Goal: Navigation & Orientation: Find specific page/section

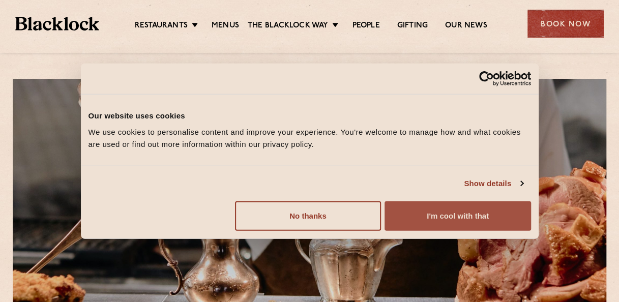
click at [408, 221] on button "I'm cool with that" at bounding box center [457, 215] width 146 height 29
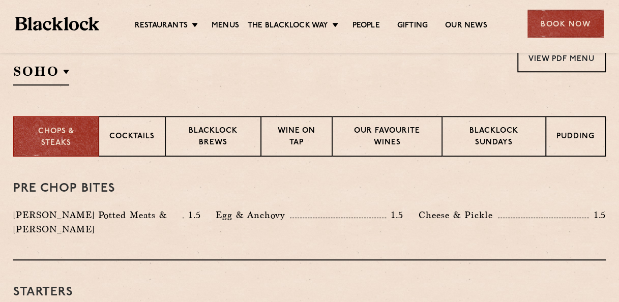
scroll to position [339, 0]
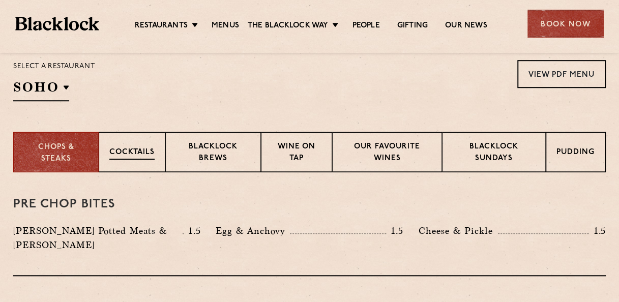
click at [135, 136] on div "Cocktails" at bounding box center [132, 152] width 67 height 41
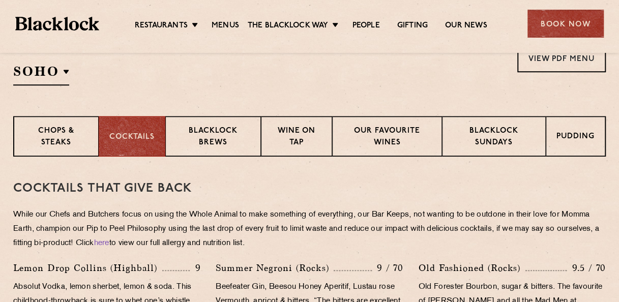
scroll to position [354, 0]
click at [232, 132] on p "Blacklock Brews" at bounding box center [213, 138] width 74 height 24
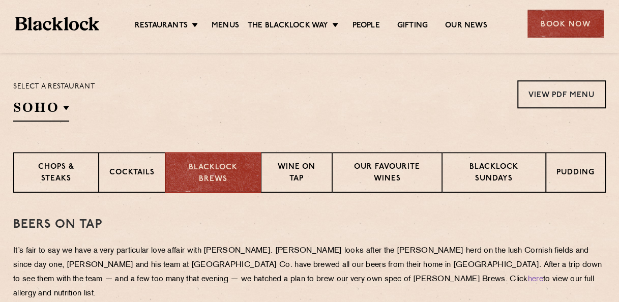
scroll to position [319, 0]
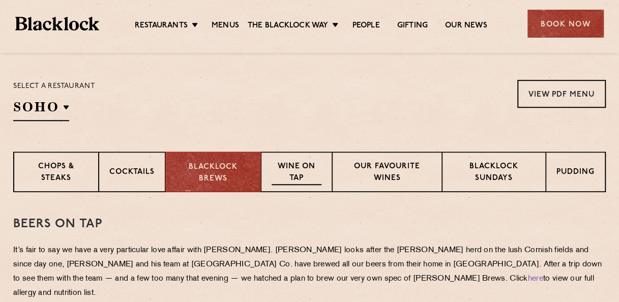
click at [311, 168] on p "Wine on Tap" at bounding box center [296, 173] width 50 height 24
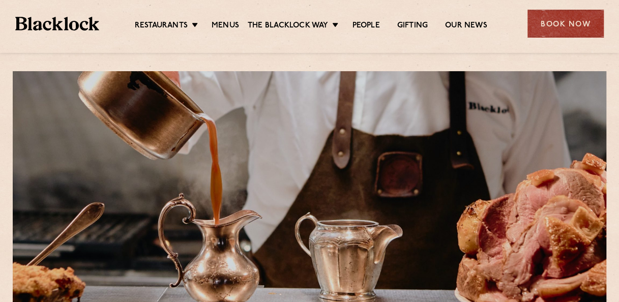
scroll to position [0, 0]
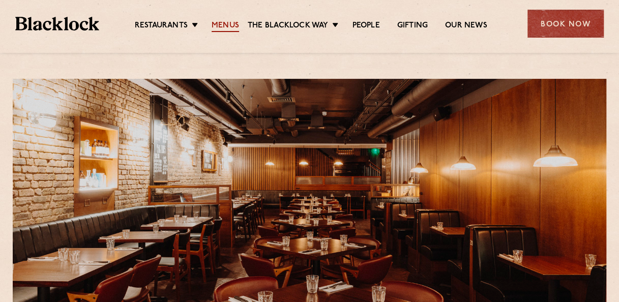
click at [211, 22] on link "Menus" at bounding box center [224, 26] width 27 height 11
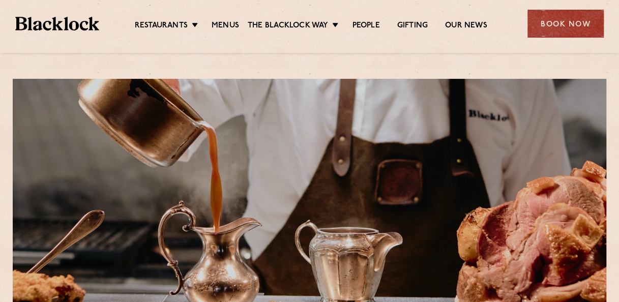
scroll to position [285, 0]
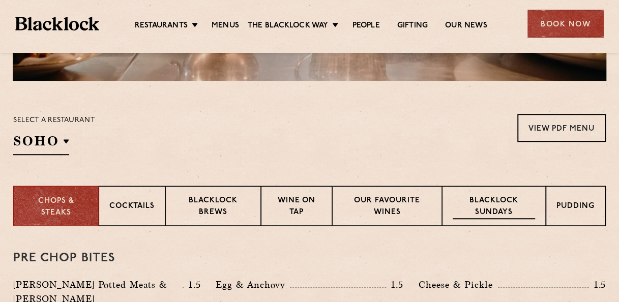
click at [500, 215] on p "Blacklock Sundays" at bounding box center [493, 207] width 82 height 24
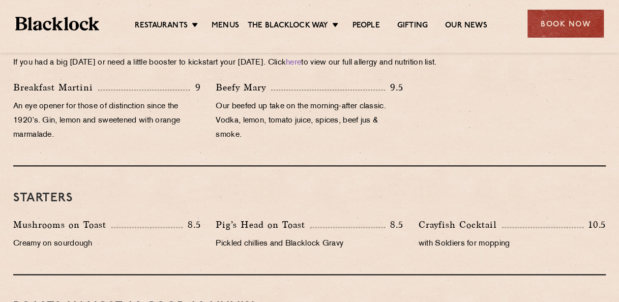
scroll to position [401, 0]
